Goal: Navigation & Orientation: Find specific page/section

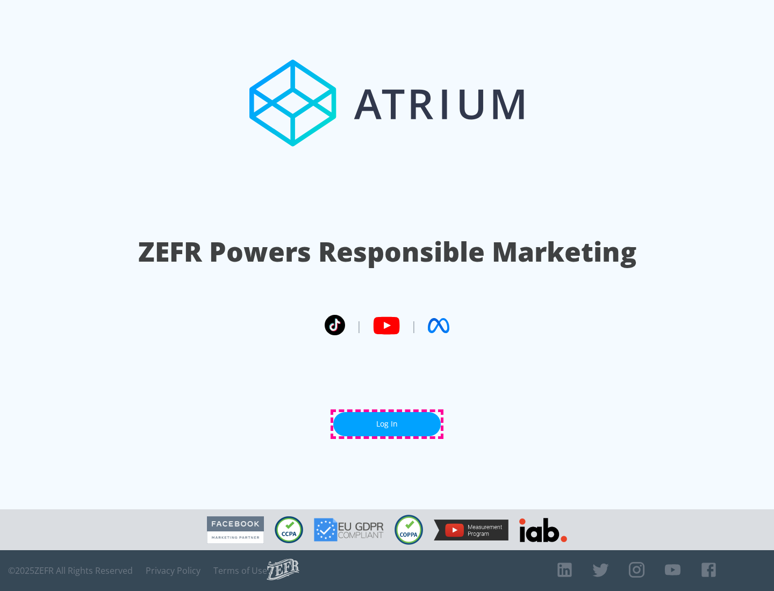
click at [387, 424] on link "Log In" at bounding box center [387, 424] width 108 height 24
